Goal: Navigation & Orientation: Find specific page/section

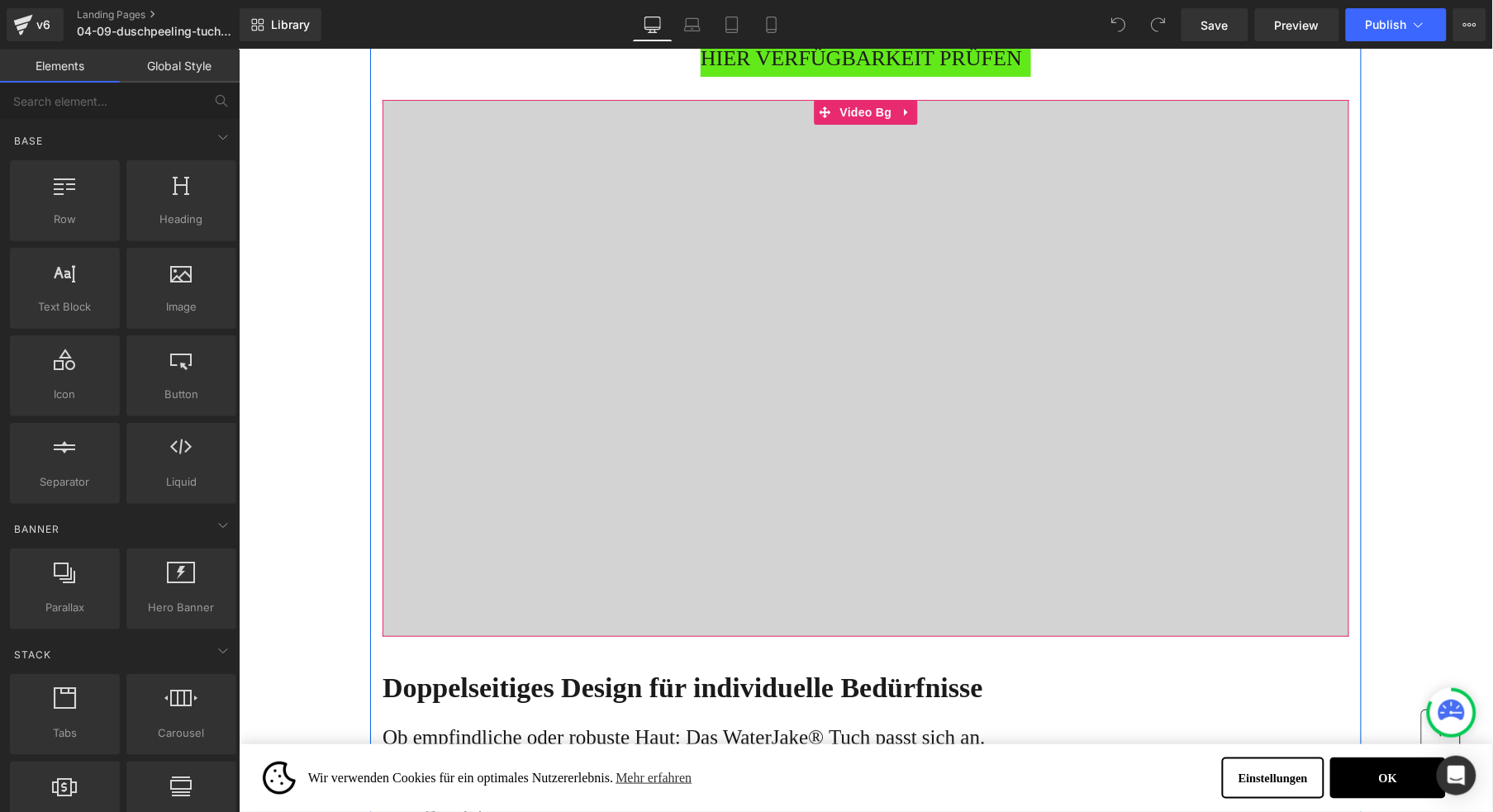
scroll to position [1691, 0]
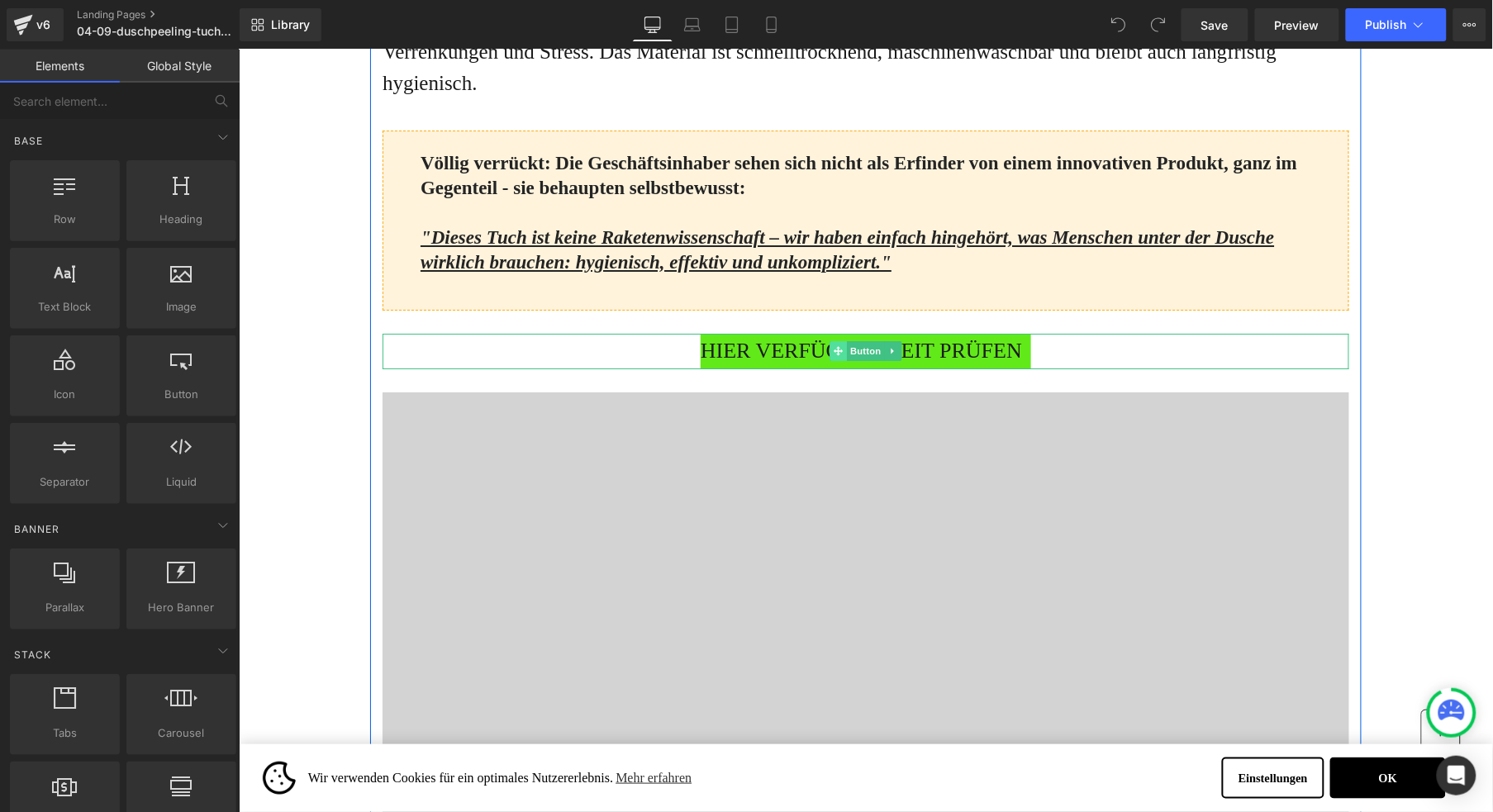
click at [829, 360] on span at bounding box center [837, 350] width 17 height 20
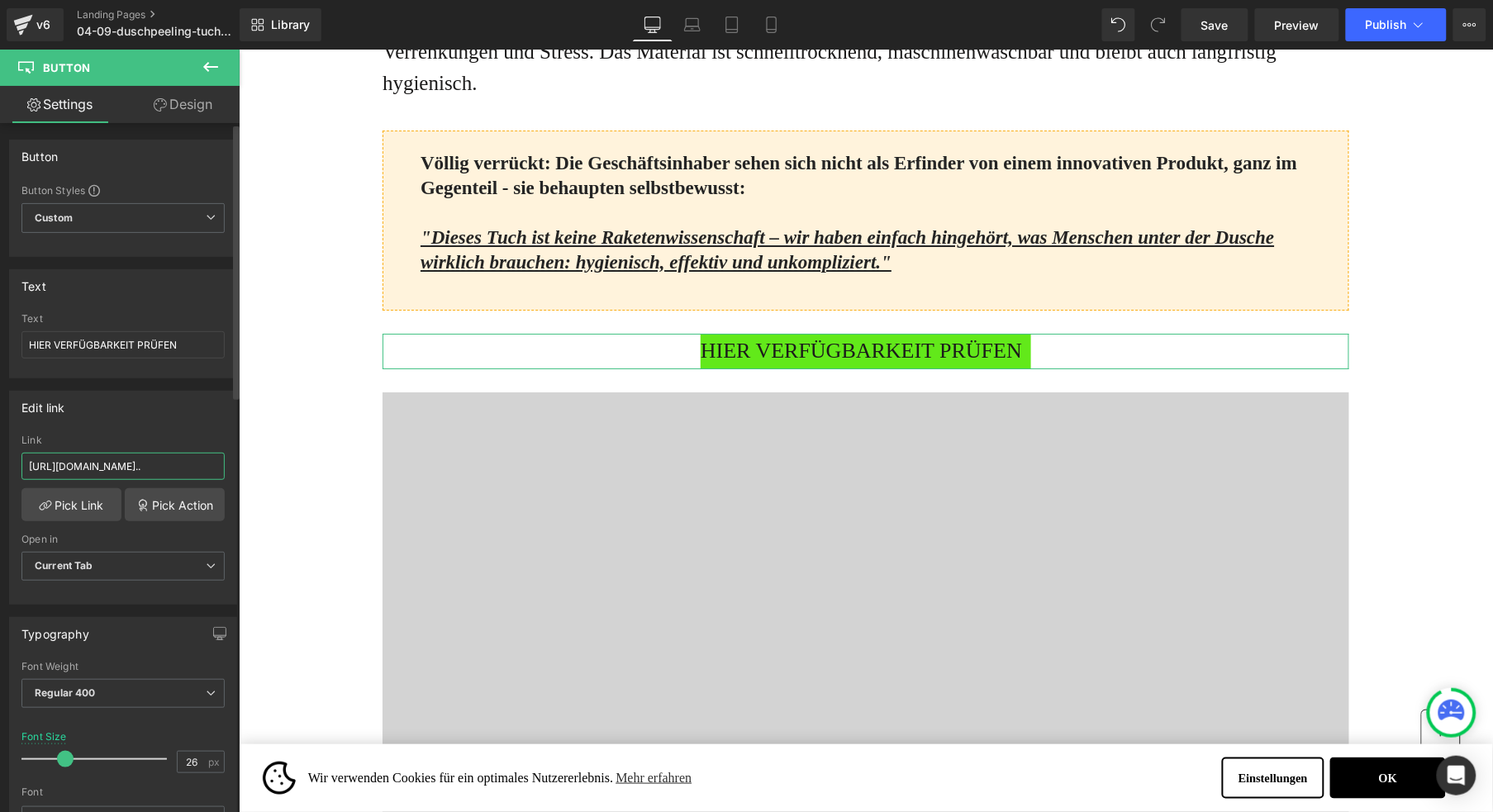
click at [87, 472] on input "[URL][DOMAIN_NAME].." at bounding box center [123, 466] width 203 height 28
